Goal: Ask a question: Seek information or help from site administrators or community

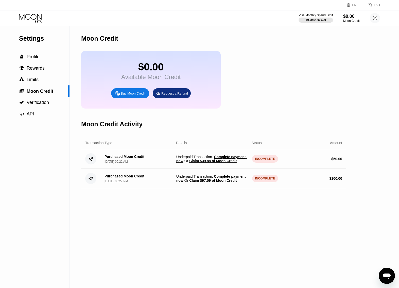
click at [309, 67] on div "$0.00 Available Moon Credit Buy Moon Credit Request a Refund" at bounding box center [213, 79] width 265 height 57
drag, startPoint x: 302, startPoint y: 103, endPoint x: 321, endPoint y: 20, distance: 85.4
click at [303, 101] on div "$0.00 Available Moon Credit Buy Moon Credit Request a Refund" at bounding box center [213, 79] width 265 height 57
click at [384, 278] on icon "Open messaging window" at bounding box center [386, 275] width 9 height 9
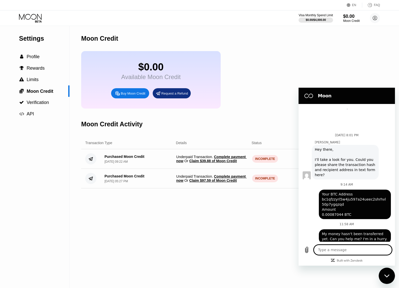
type textarea "x"
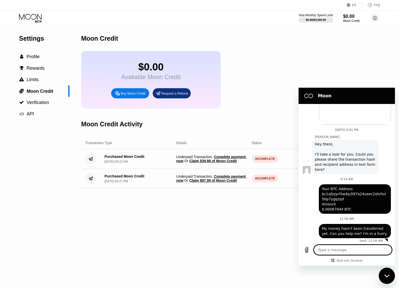
scroll to position [139, 0]
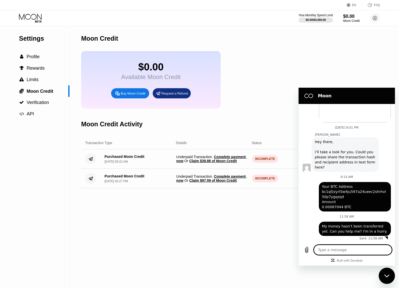
click at [354, 244] on div "Type a message x" at bounding box center [347, 249] width 96 height 16
click at [345, 245] on textarea at bounding box center [353, 249] width 78 height 10
type textarea "?"
type textarea "x"
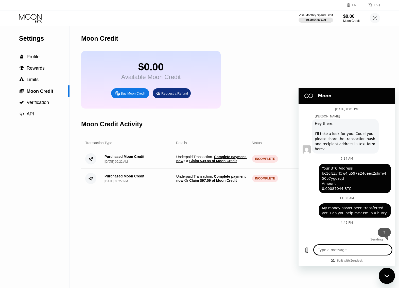
type textarea "h"
type textarea "x"
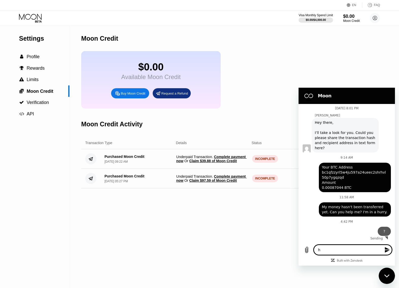
type textarea "hi"
type textarea "x"
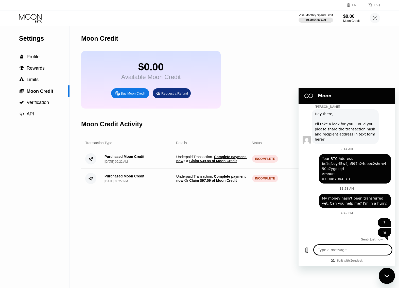
scroll to position [168, 0]
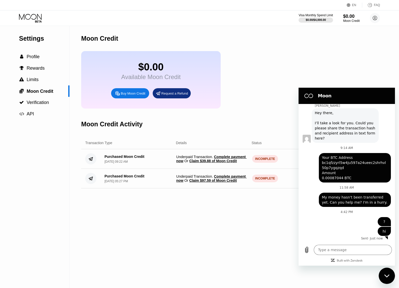
click at [341, 262] on div at bounding box center [347, 262] width 96 height 8
click at [373, 17] on icon at bounding box center [375, 18] width 4 height 4
click at [351, 71] on div "haddadn@dnmx.cc  Home Settings Support Careers About Us Log out Privacy policy…" at bounding box center [352, 78] width 63 height 108
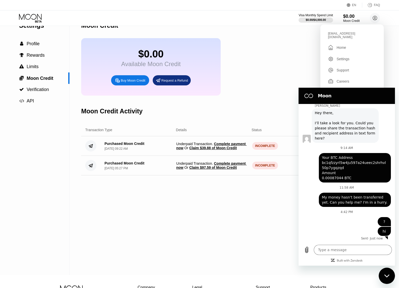
scroll to position [13, 0]
click at [347, 69] on div "Support" at bounding box center [343, 70] width 12 height 4
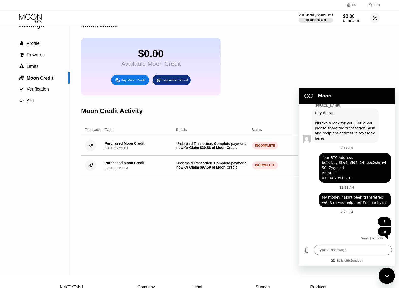
click at [376, 19] on icon at bounding box center [375, 18] width 3 height 3
click at [342, 68] on div "Support" at bounding box center [343, 70] width 12 height 4
click at [387, 276] on icon "Close messaging window" at bounding box center [386, 275] width 5 height 3
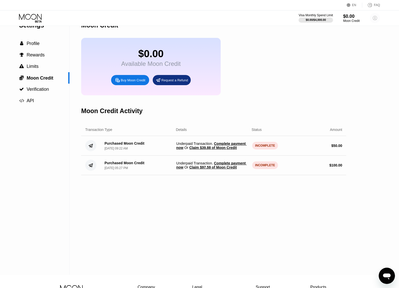
click at [376, 15] on circle at bounding box center [375, 18] width 10 height 10
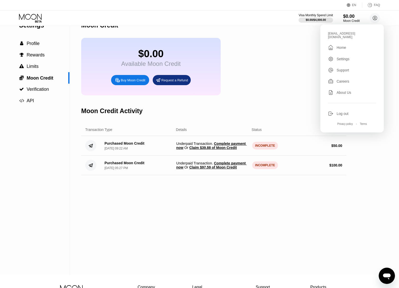
click at [346, 68] on div "Support" at bounding box center [343, 70] width 12 height 4
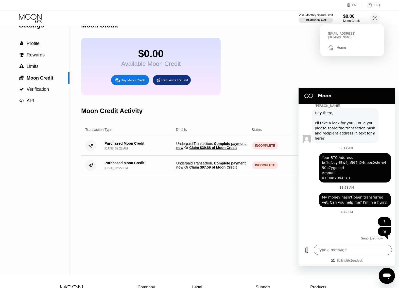
scroll to position [0, 0]
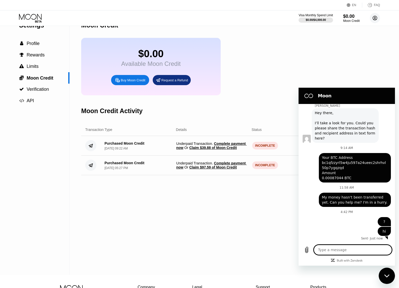
click at [376, 17] on circle at bounding box center [375, 18] width 10 height 10
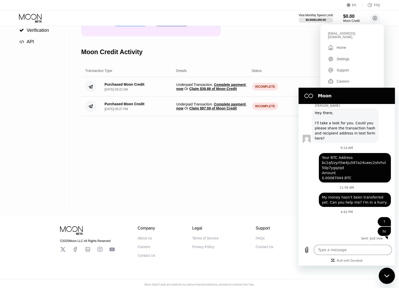
scroll to position [78, 0]
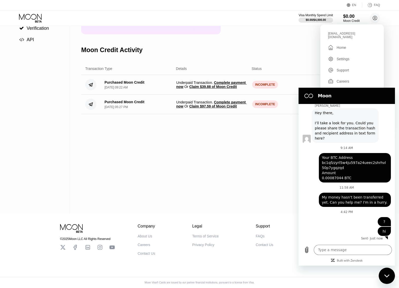
drag, startPoint x: 391, startPoint y: 274, endPoint x: 765, endPoint y: 501, distance: 437.1
click at [391, 274] on div "Close messaging window" at bounding box center [386, 275] width 15 height 15
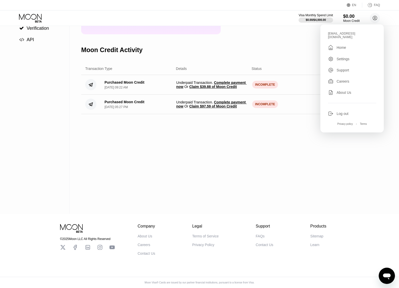
click at [348, 91] on div "About Us" at bounding box center [344, 92] width 15 height 4
click at [280, 42] on div "Moon Credit Activity" at bounding box center [213, 49] width 265 height 25
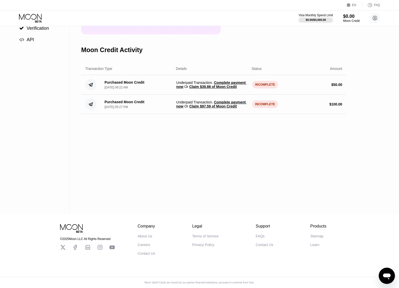
type textarea "x"
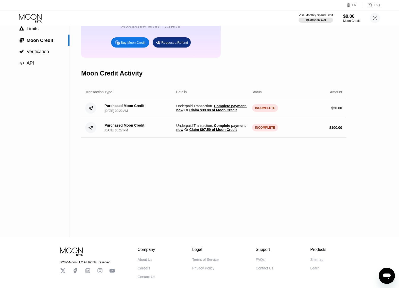
scroll to position [0, 0]
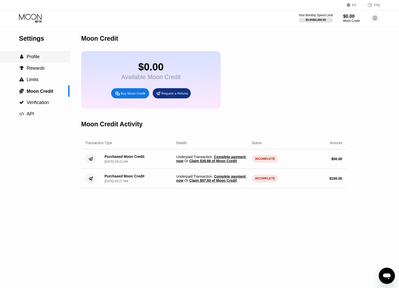
click at [35, 57] on span "Profile" at bounding box center [33, 56] width 13 height 5
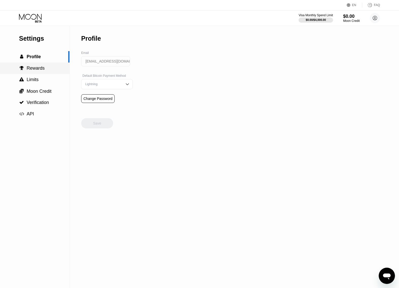
click at [30, 75] on div "Settings  Profile  Rewards  Limits  Moon Credit  Verification  API" at bounding box center [35, 73] width 70 height 94
click at [34, 59] on span "Profile" at bounding box center [34, 56] width 14 height 5
click at [276, 207] on div "Settings  Profile  Rewards  Limits  Moon Credit  Verification  API Profil…" at bounding box center [199, 157] width 399 height 262
click at [345, 21] on div "Moon Credit" at bounding box center [351, 21] width 17 height 4
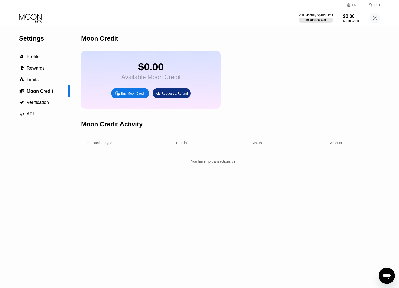
click at [214, 166] on div "You have no transactions yet" at bounding box center [213, 161] width 265 height 9
click at [215, 166] on div "You have no transactions yet" at bounding box center [213, 161] width 265 height 9
click at [172, 145] on div "Details" at bounding box center [204, 143] width 77 height 4
click at [175, 145] on div "Details" at bounding box center [204, 143] width 77 height 4
click at [125, 149] on div "Transaction Type Details Status Amount" at bounding box center [213, 143] width 265 height 12
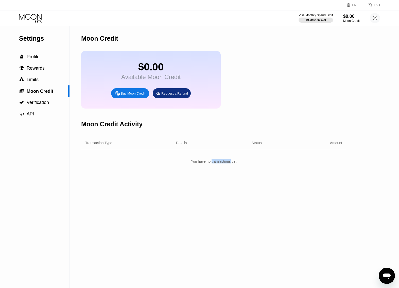
click at [125, 149] on div "Transaction Type Details Status Amount" at bounding box center [213, 143] width 265 height 12
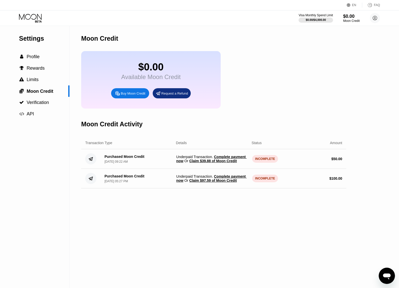
click at [110, 149] on div "Transaction Type Details Status Amount" at bounding box center [213, 143] width 265 height 12
click at [392, 276] on div "Open messaging window" at bounding box center [386, 275] width 15 height 15
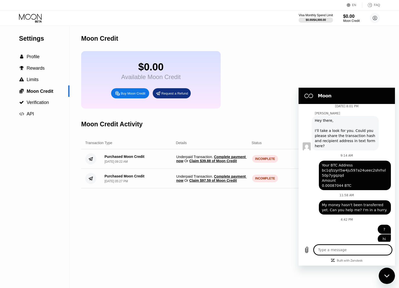
type textarea "x"
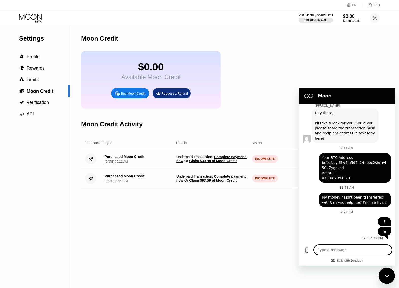
click at [366, 247] on textarea at bounding box center [353, 249] width 78 height 10
type textarea "?"
type textarea "x"
type textarea "??"
type textarea "x"
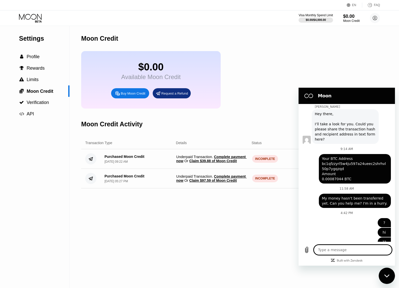
scroll to position [178, 0]
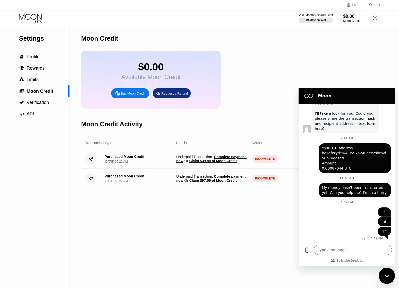
click at [322, 99] on div "Moon" at bounding box center [346, 96] width 88 height 10
click at [320, 75] on div "$0.00 Available Moon Credit Buy Moon Credit Request a Refund" at bounding box center [213, 79] width 265 height 57
click at [162, 225] on div "Moon Credit $0.00 Available Moon Credit Buy Moon Credit Request a Refund Moon C…" at bounding box center [213, 157] width 265 height 262
type textarea "x"
